Goal: Information Seeking & Learning: Check status

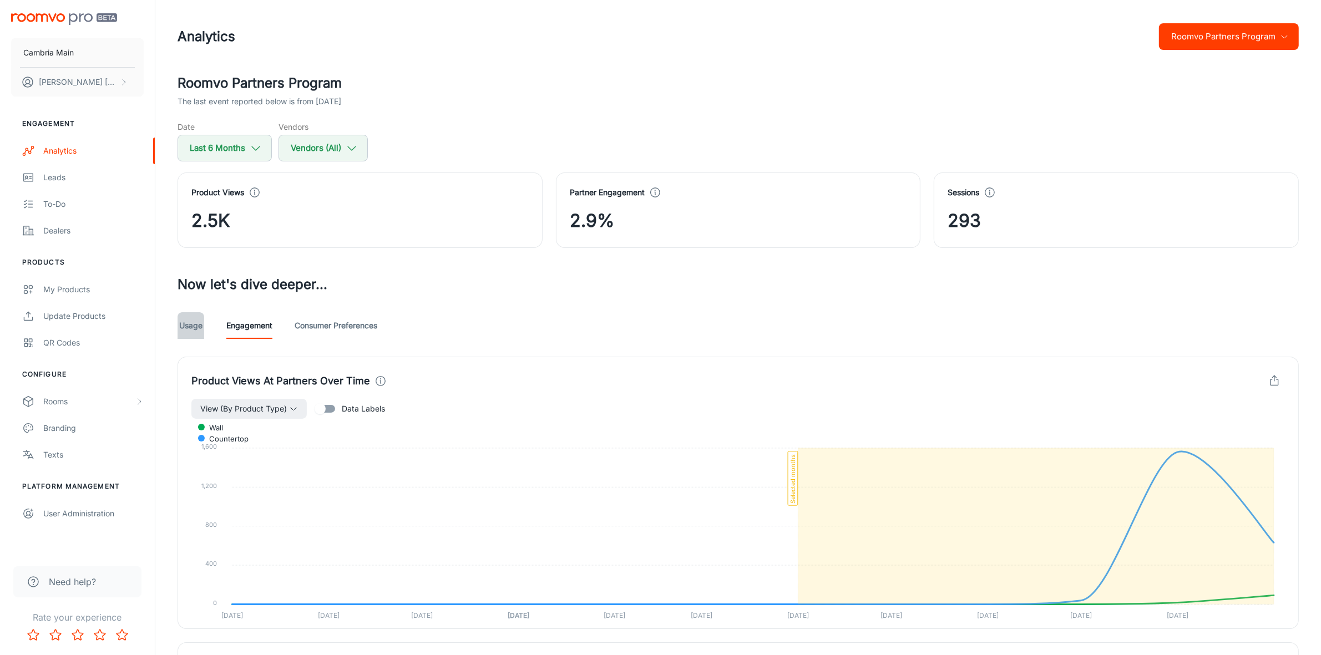
click at [189, 322] on link "Usage" at bounding box center [191, 325] width 27 height 27
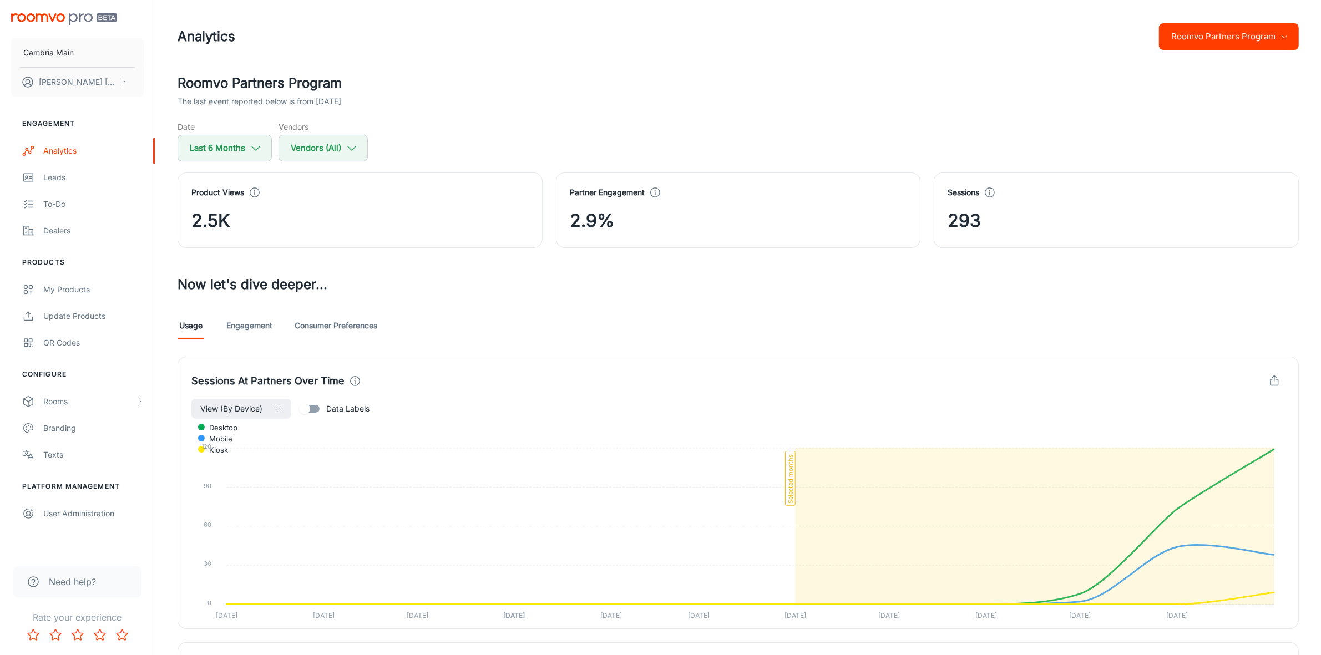
click at [1199, 40] on button "Roomvo Partners Program" at bounding box center [1229, 36] width 140 height 27
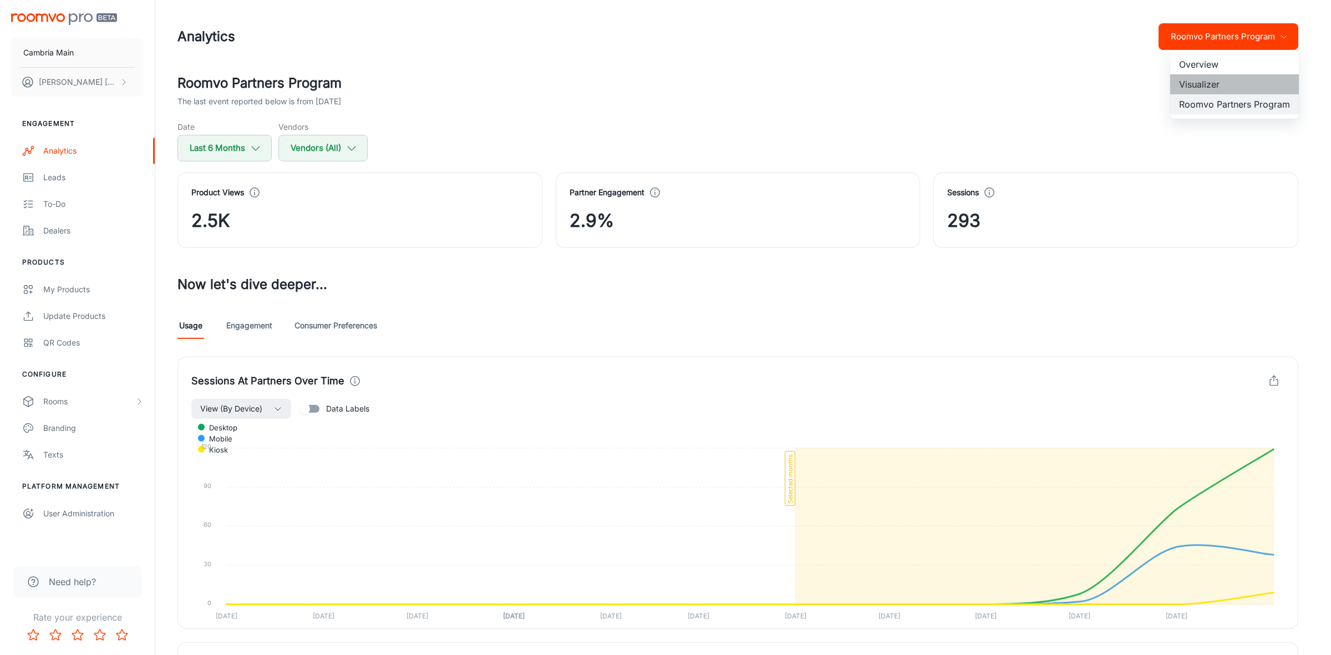
click at [1202, 79] on li "Visualizer" at bounding box center [1235, 84] width 129 height 20
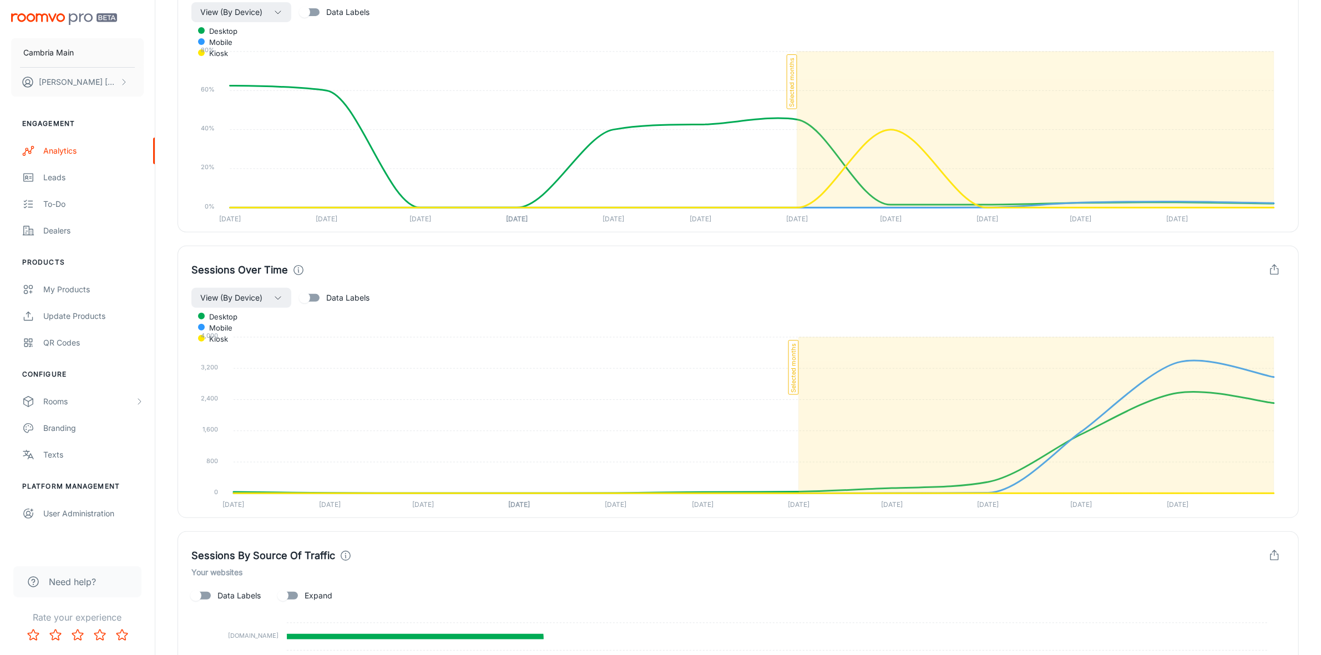
scroll to position [691, 0]
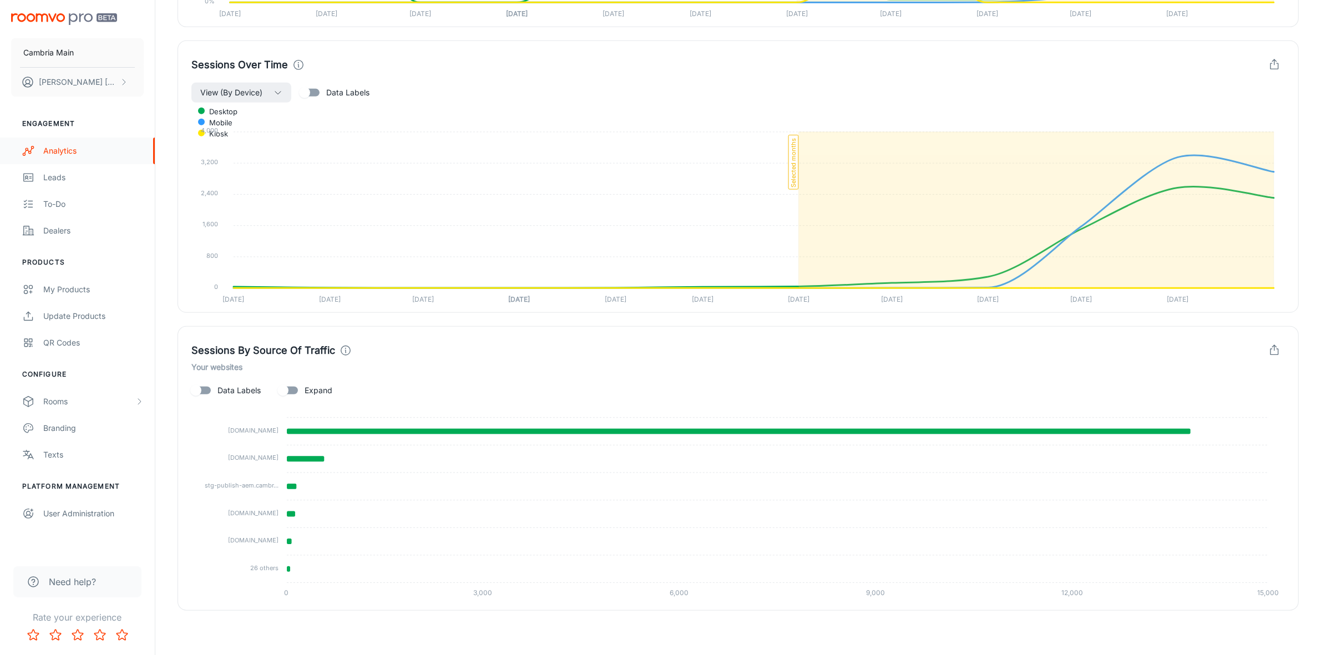
click at [62, 143] on link "Analytics" at bounding box center [77, 151] width 155 height 27
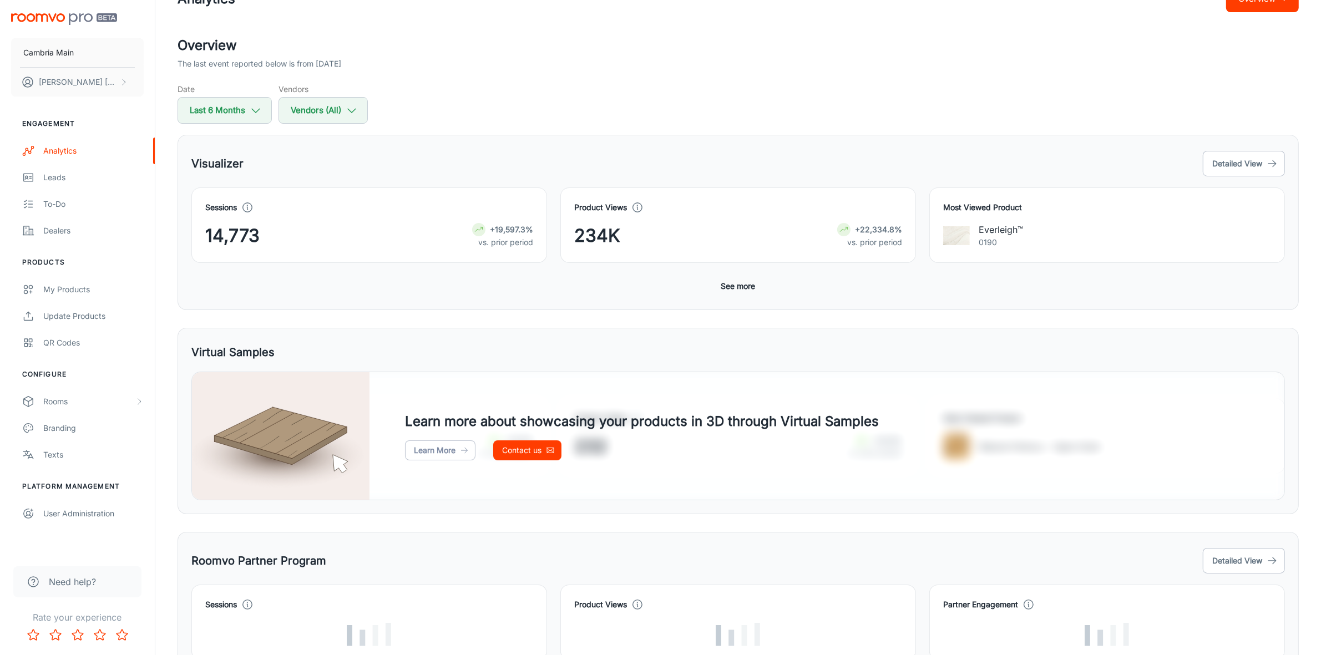
scroll to position [103, 0]
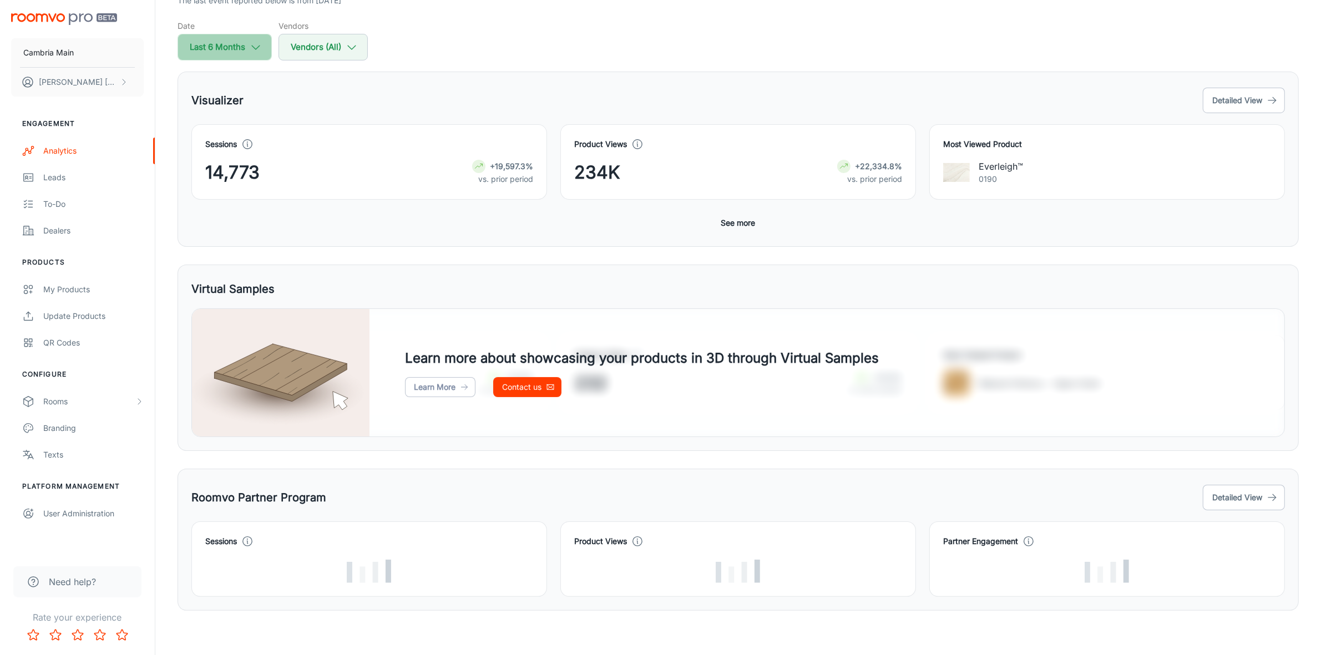
click at [236, 37] on button "Last 6 Months" at bounding box center [225, 47] width 94 height 27
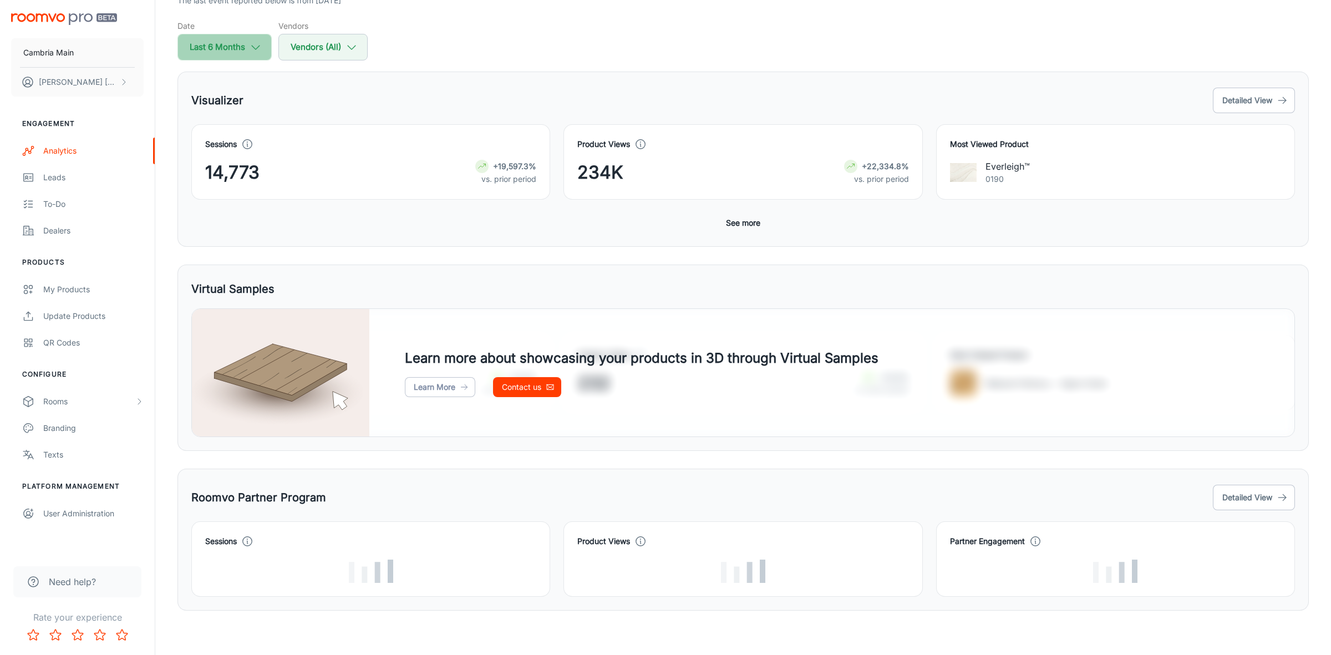
select select "3"
select select "2025"
select select "8"
select select "2025"
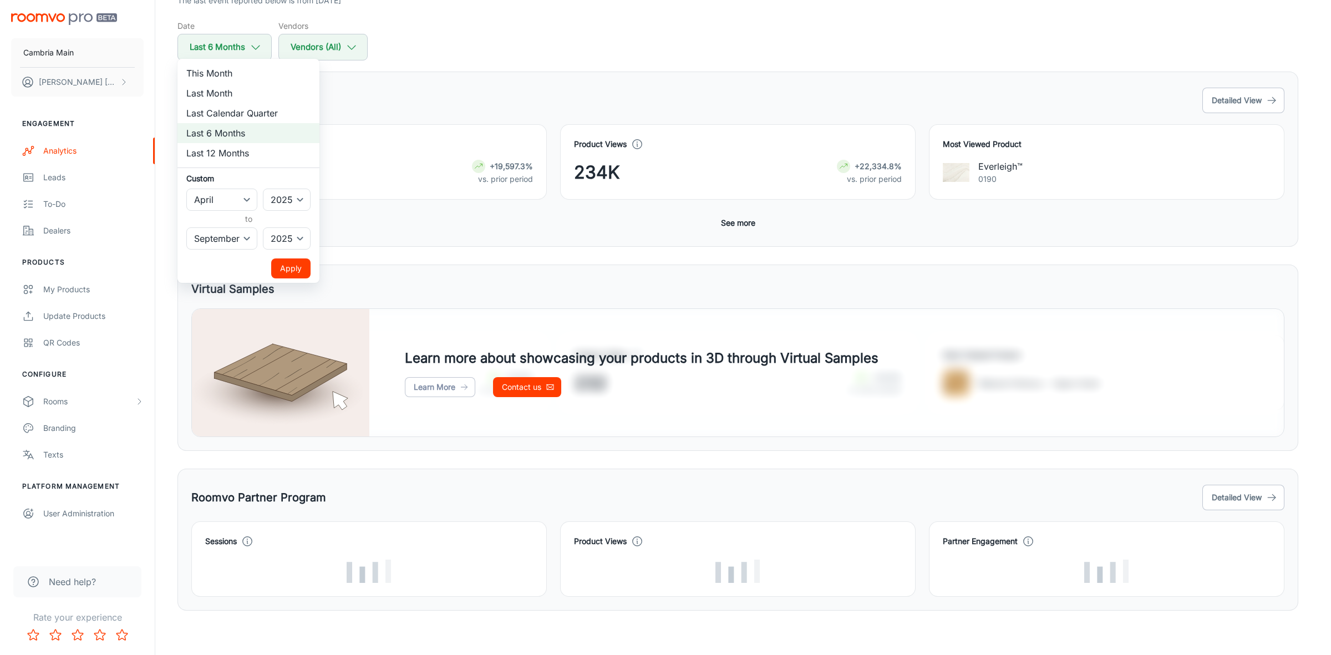
click at [234, 72] on li "This Month" at bounding box center [249, 73] width 142 height 20
select select "9"
click at [290, 262] on button "Apply" at bounding box center [290, 269] width 39 height 20
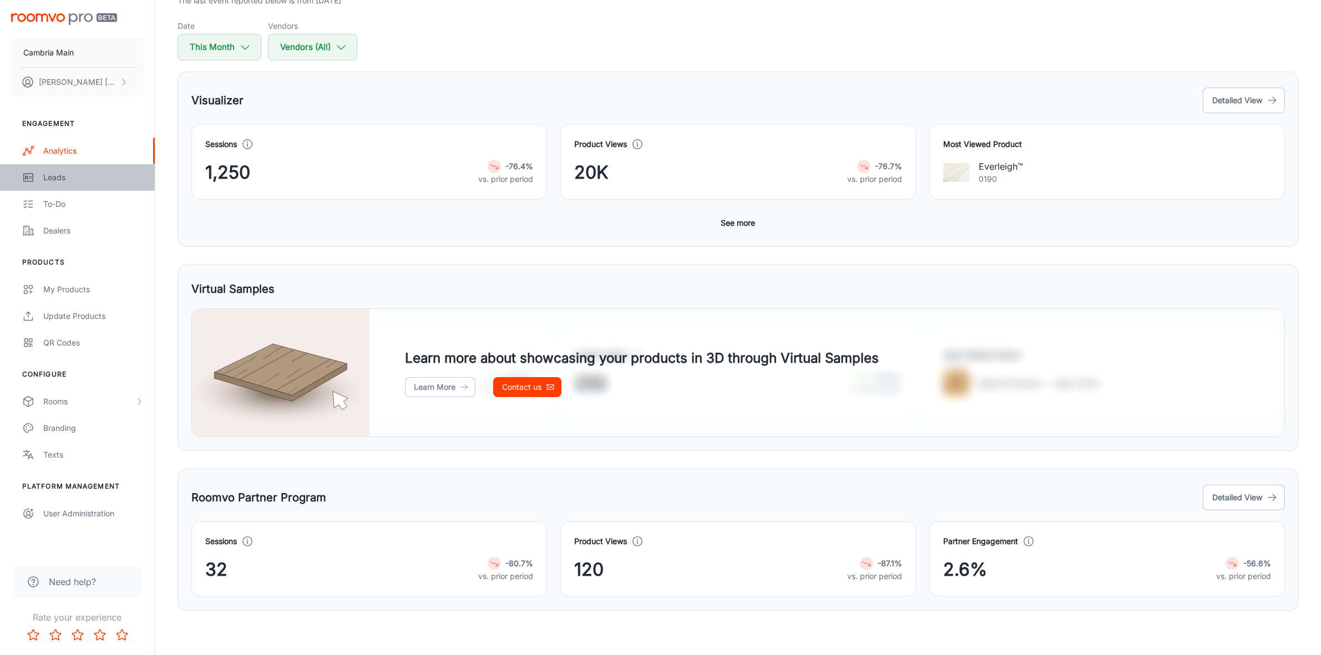
click at [67, 170] on link "Leads" at bounding box center [77, 177] width 155 height 27
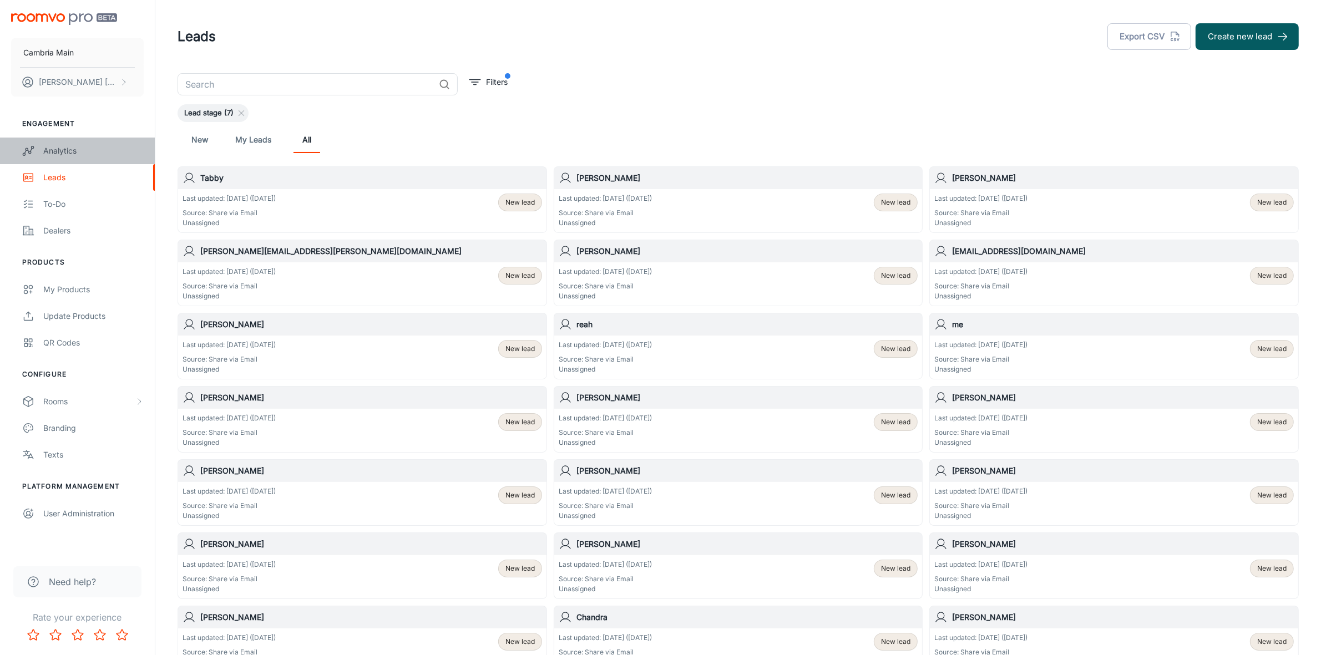
click at [73, 150] on div "Analytics" at bounding box center [93, 151] width 100 height 12
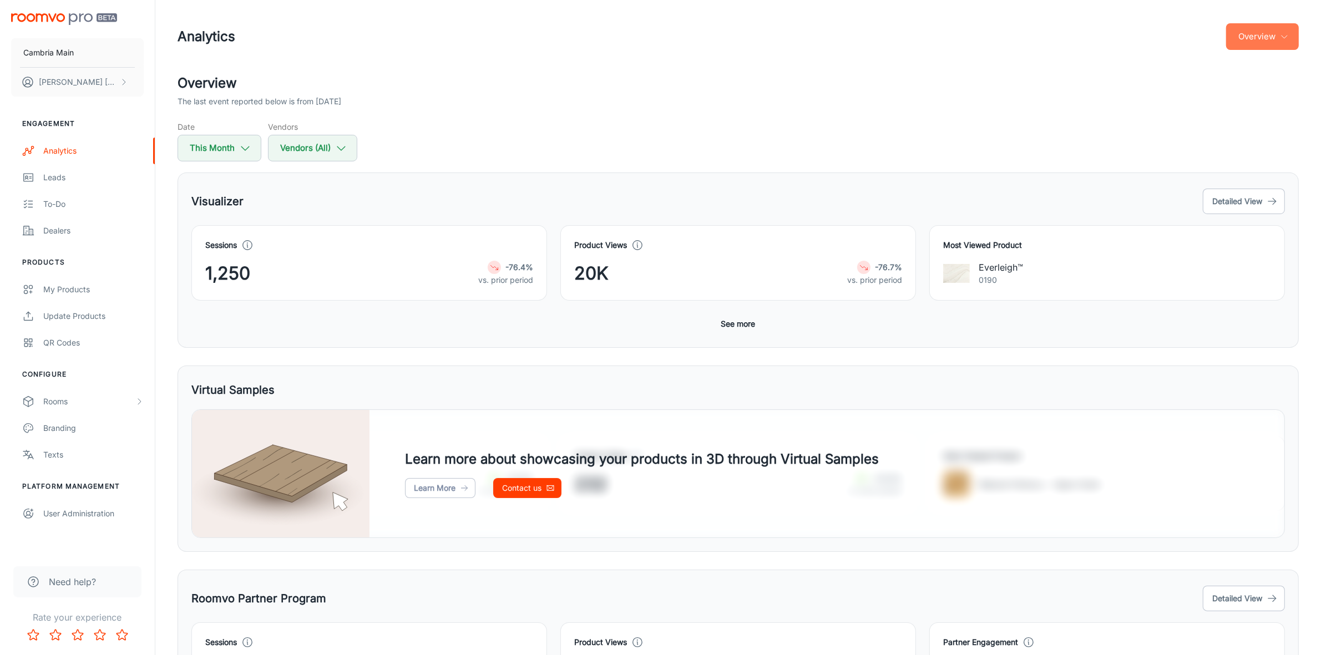
click at [1254, 27] on button "Overview" at bounding box center [1262, 36] width 73 height 27
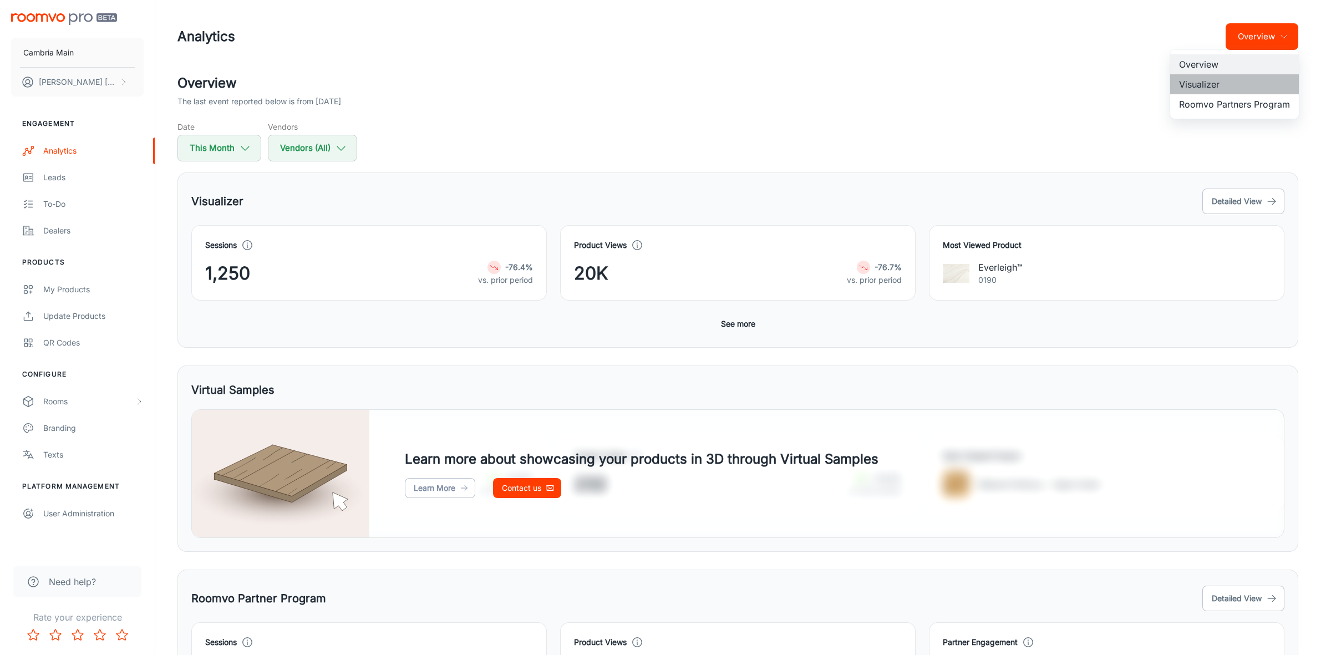
click at [1200, 84] on li "Visualizer" at bounding box center [1235, 84] width 129 height 20
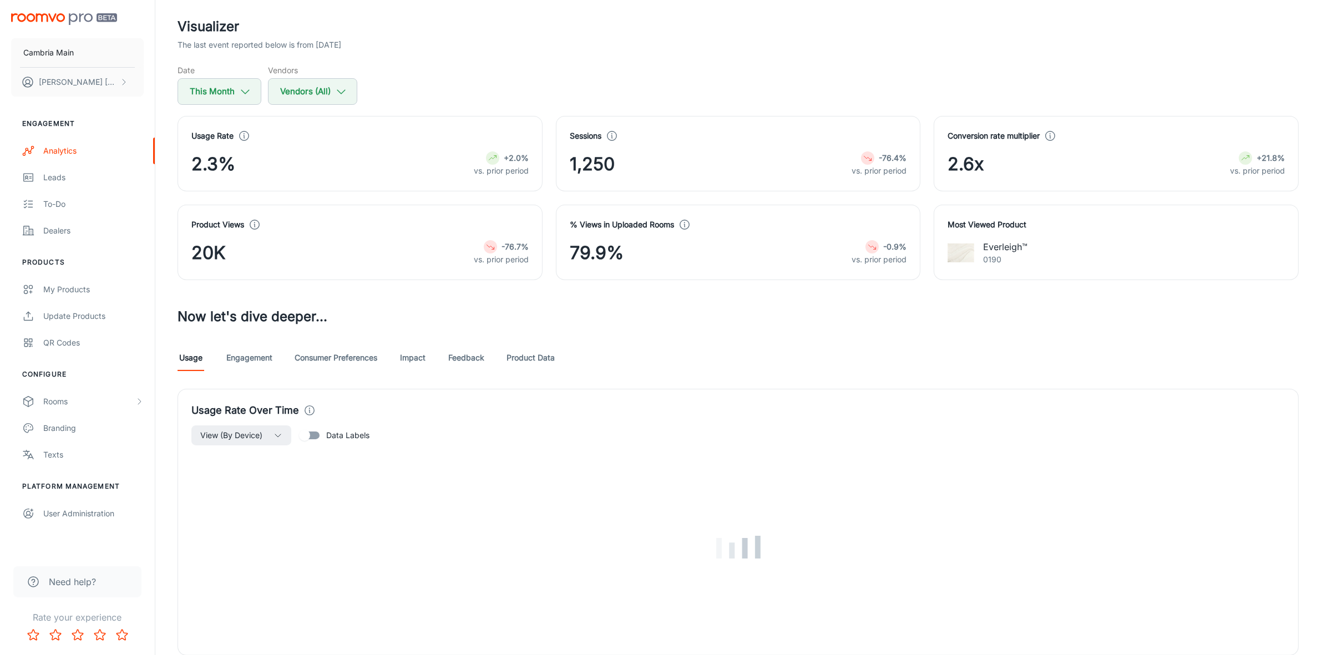
scroll to position [208, 0]
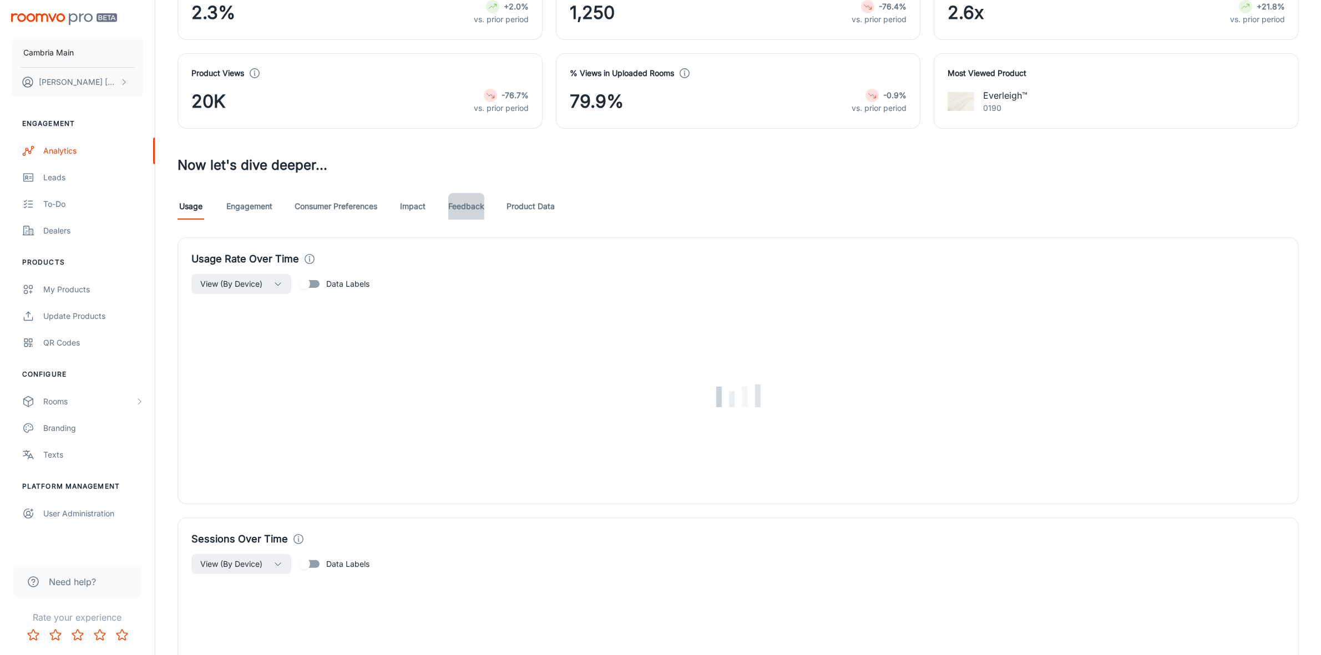
click at [477, 201] on link "Feedback" at bounding box center [466, 206] width 36 height 27
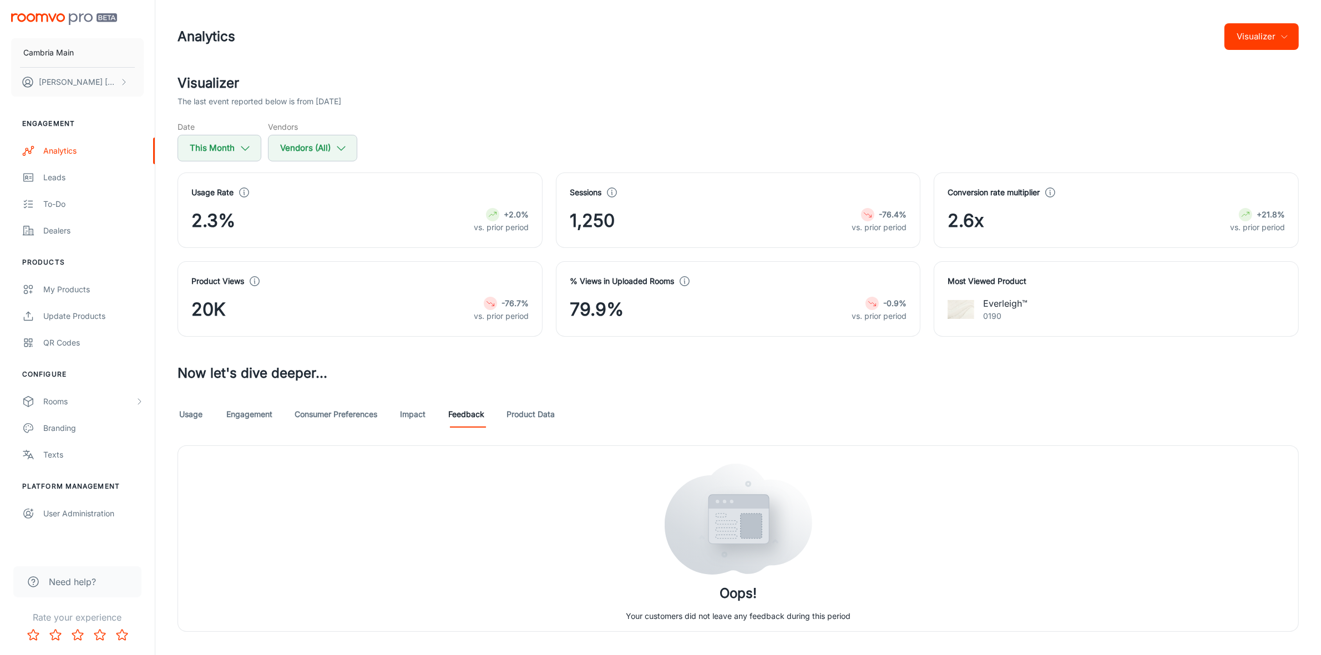
click at [182, 413] on link "Usage" at bounding box center [191, 414] width 27 height 27
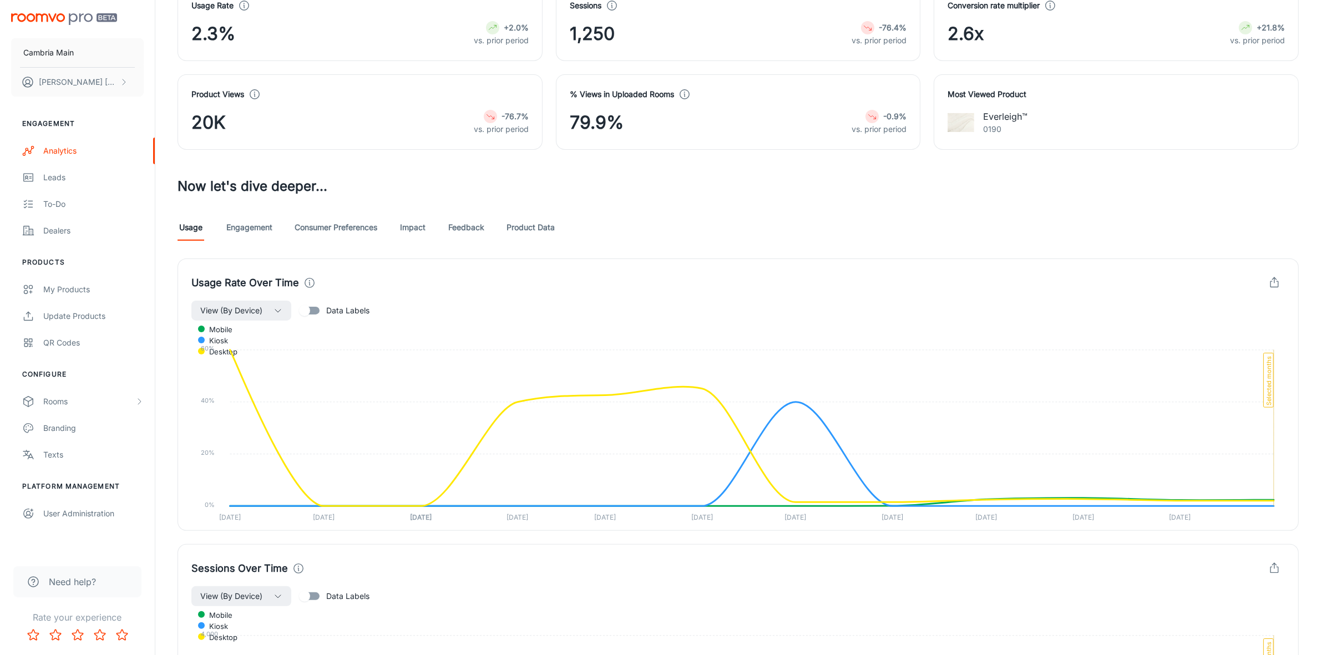
scroll to position [136, 0]
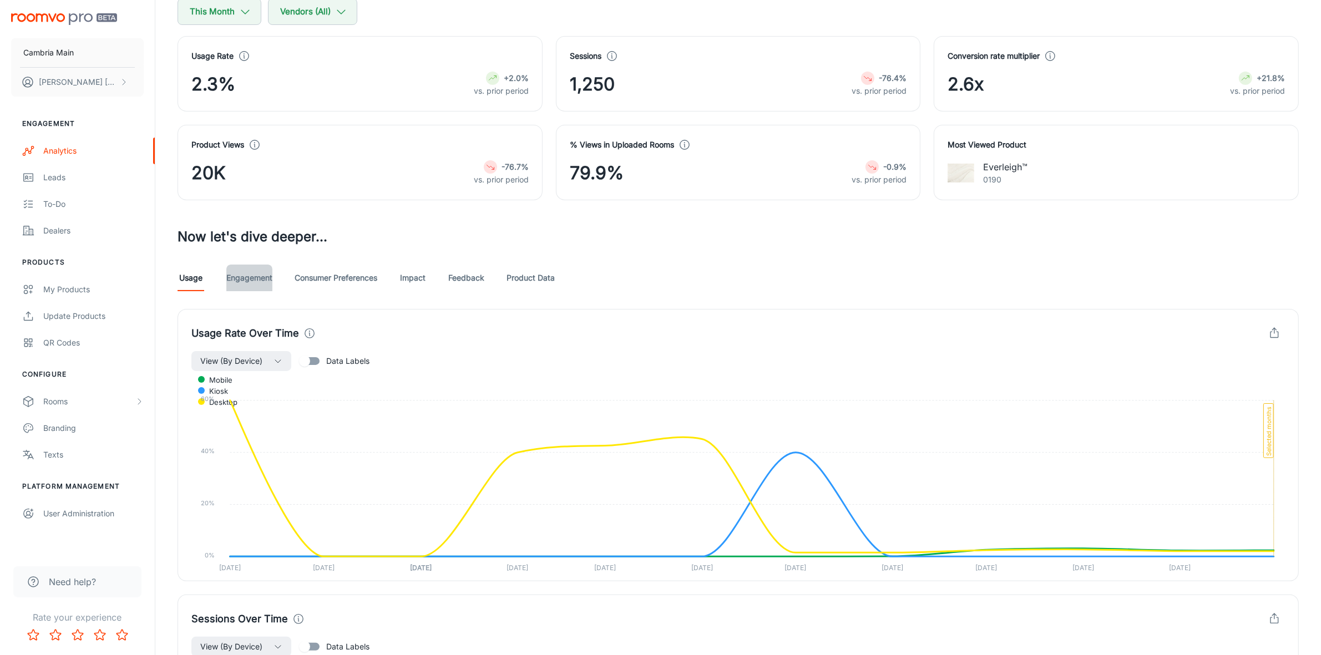
click at [249, 279] on link "Engagement" at bounding box center [249, 278] width 46 height 27
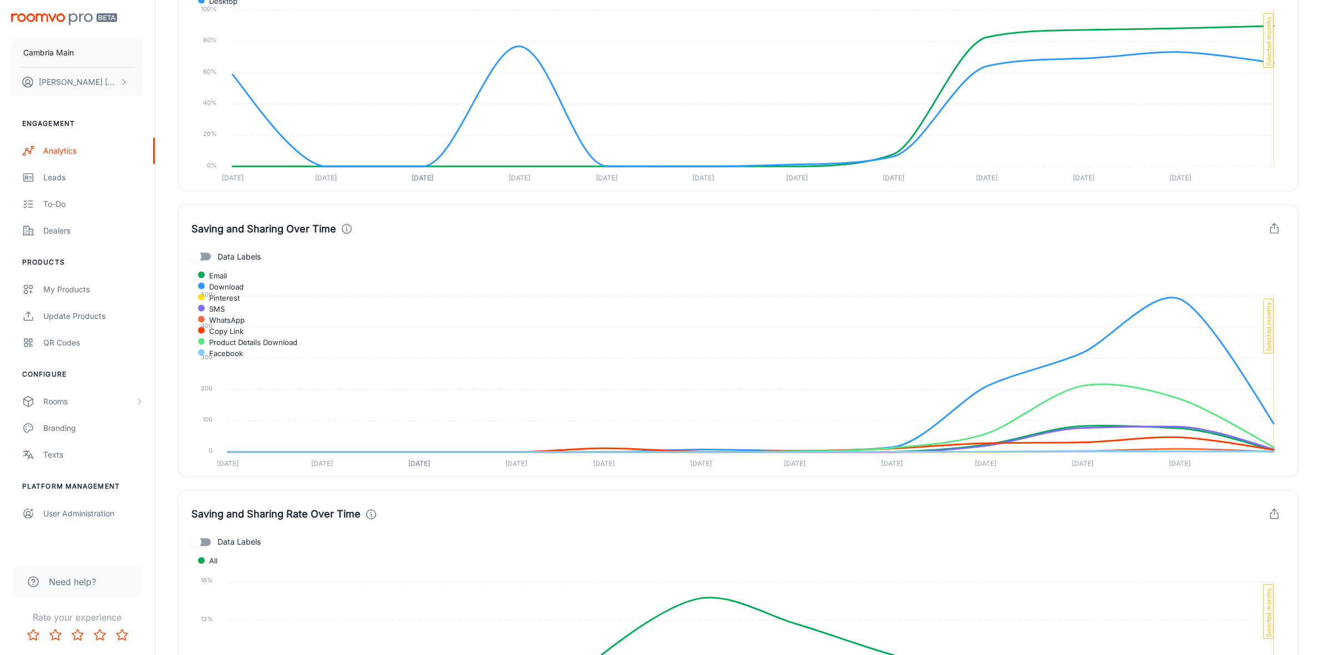
scroll to position [2427, 0]
